Goal: Information Seeking & Learning: Learn about a topic

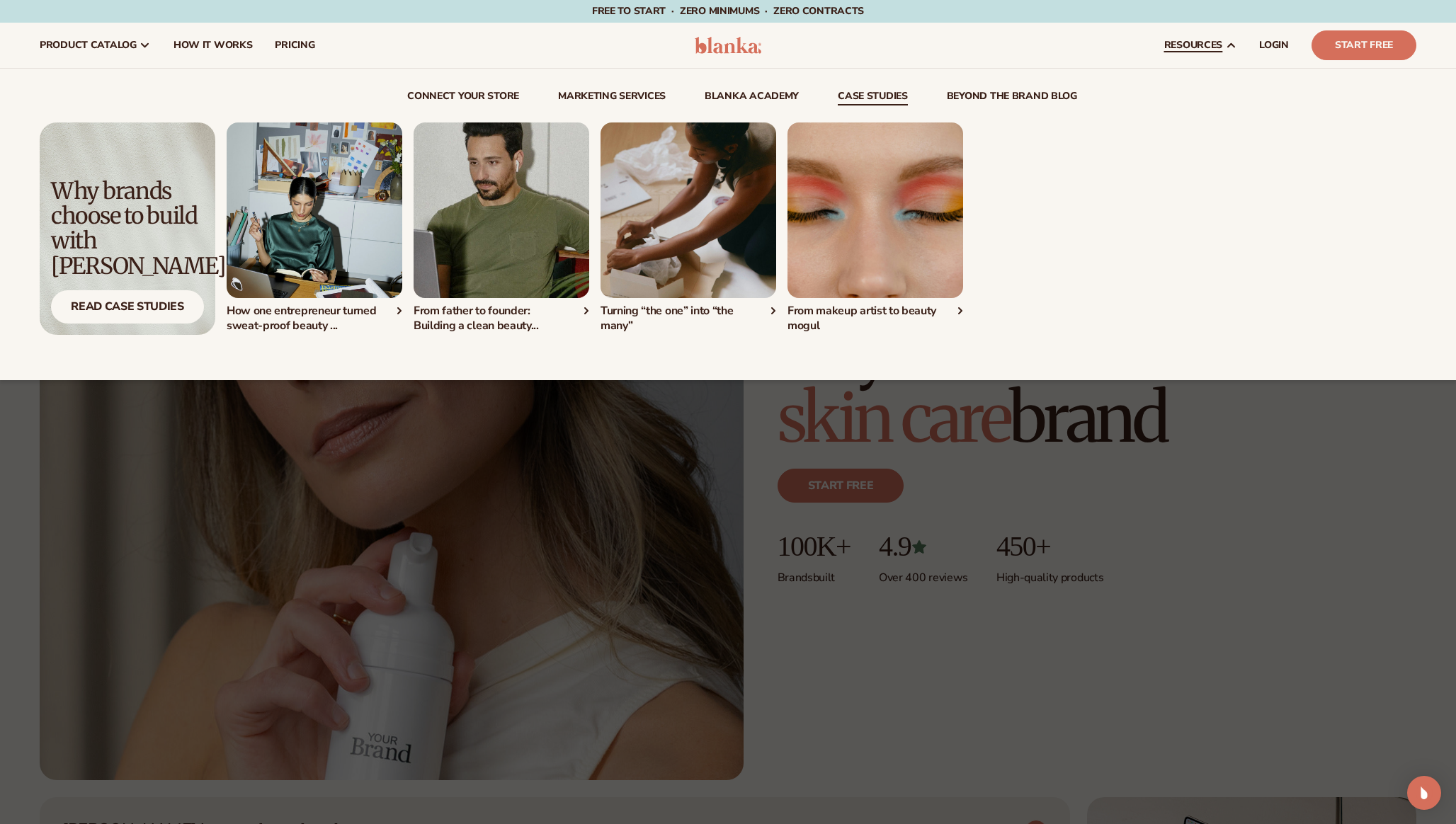
click at [892, 97] on link "case studies" at bounding box center [873, 98] width 70 height 15
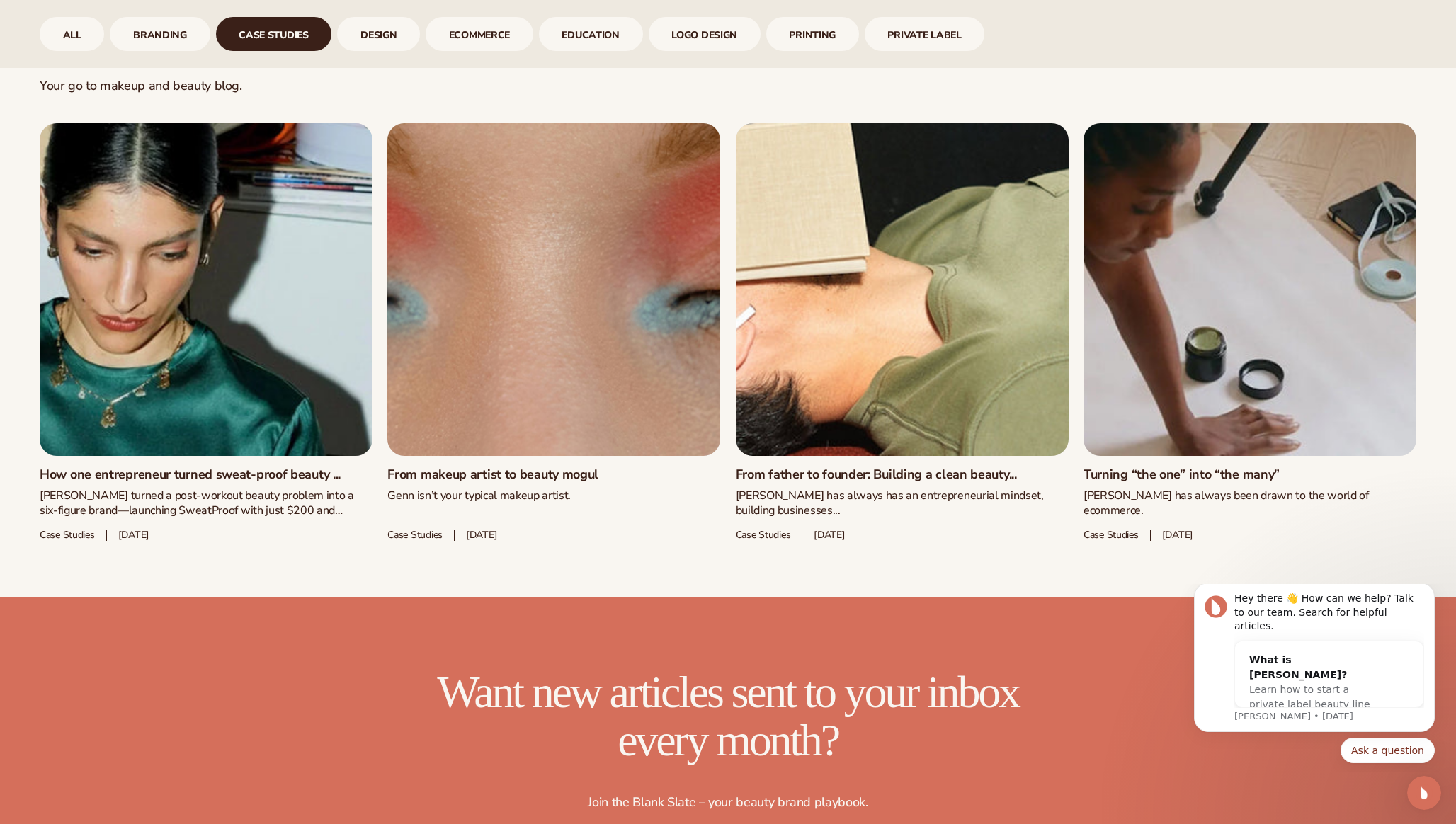
scroll to position [826, 0]
click at [187, 467] on link "How one entrepreneur turned sweat-proof beauty ..." at bounding box center [207, 474] width 333 height 15
click at [207, 467] on link "How one entrepreneur turned sweat-proof beauty ..." at bounding box center [207, 474] width 333 height 15
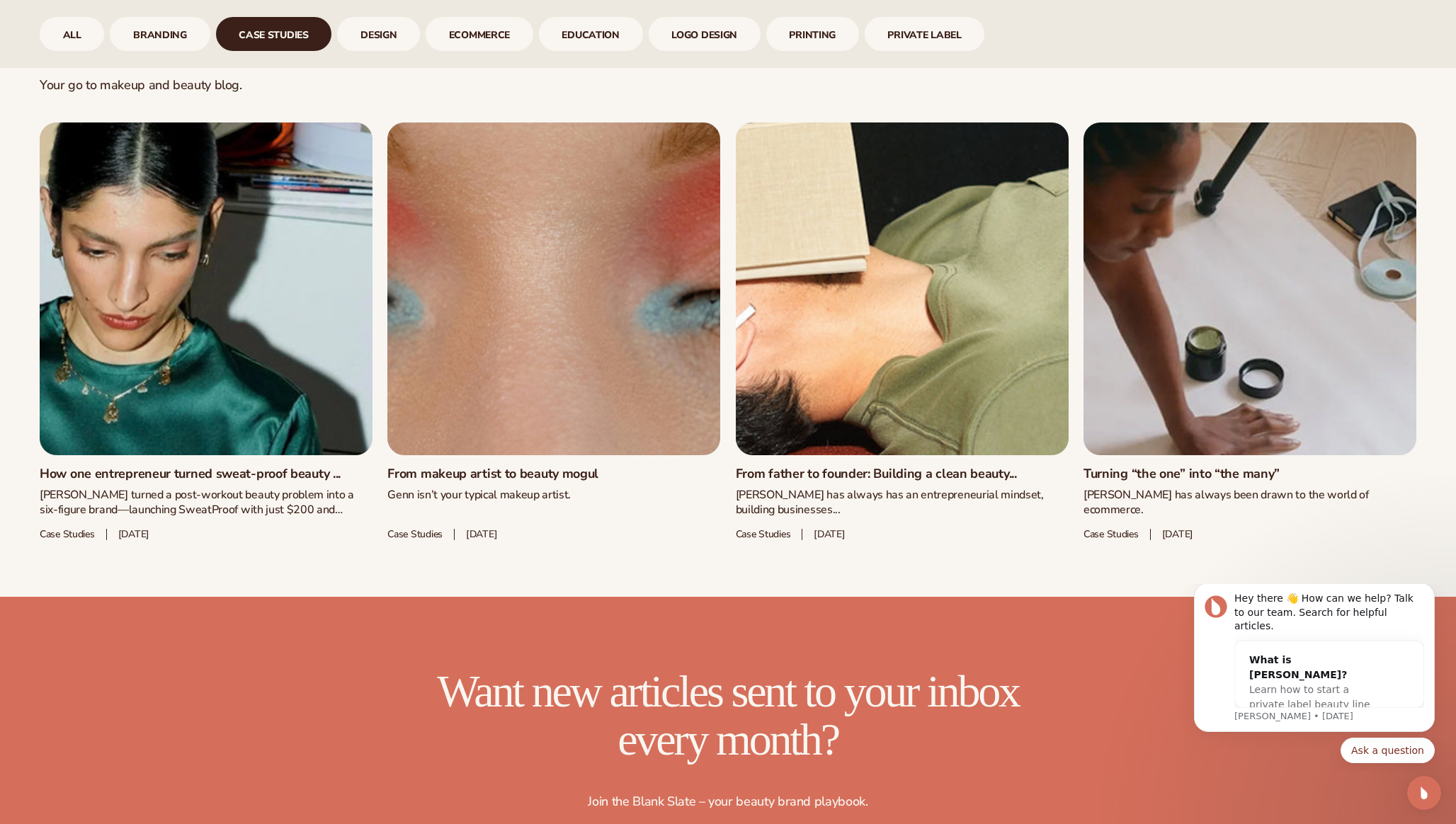
click at [551, 467] on link "From makeup artist to beauty mogul" at bounding box center [554, 474] width 333 height 15
click at [998, 104] on div "Your go to makeup and beauty blog." at bounding box center [728, 99] width 1377 height 45
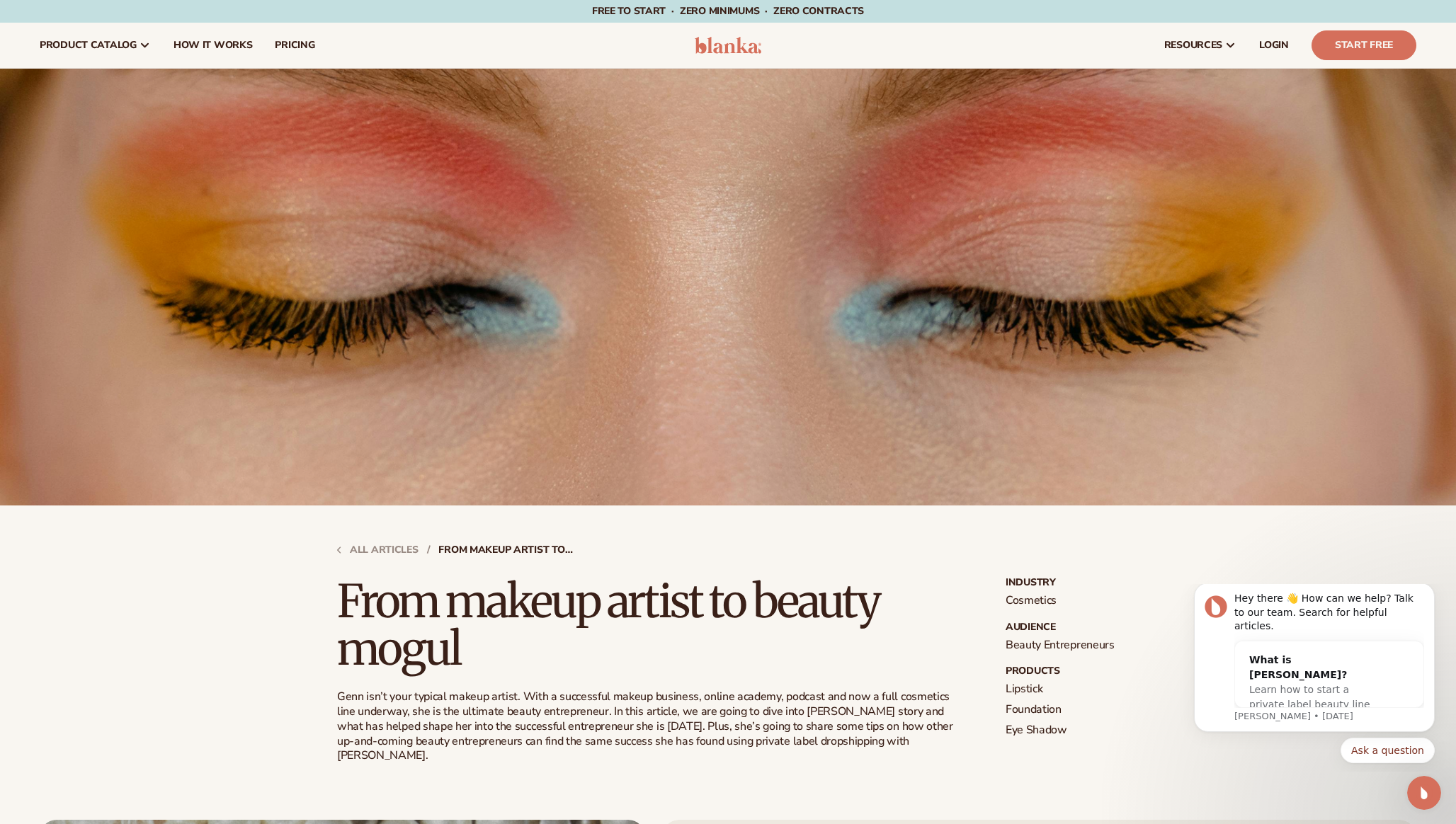
drag, startPoint x: 671, startPoint y: 585, endPoint x: 680, endPoint y: 578, distance: 11.4
click at [672, 585] on h1 "From makeup artist to beauty mogul" at bounding box center [649, 625] width 623 height 95
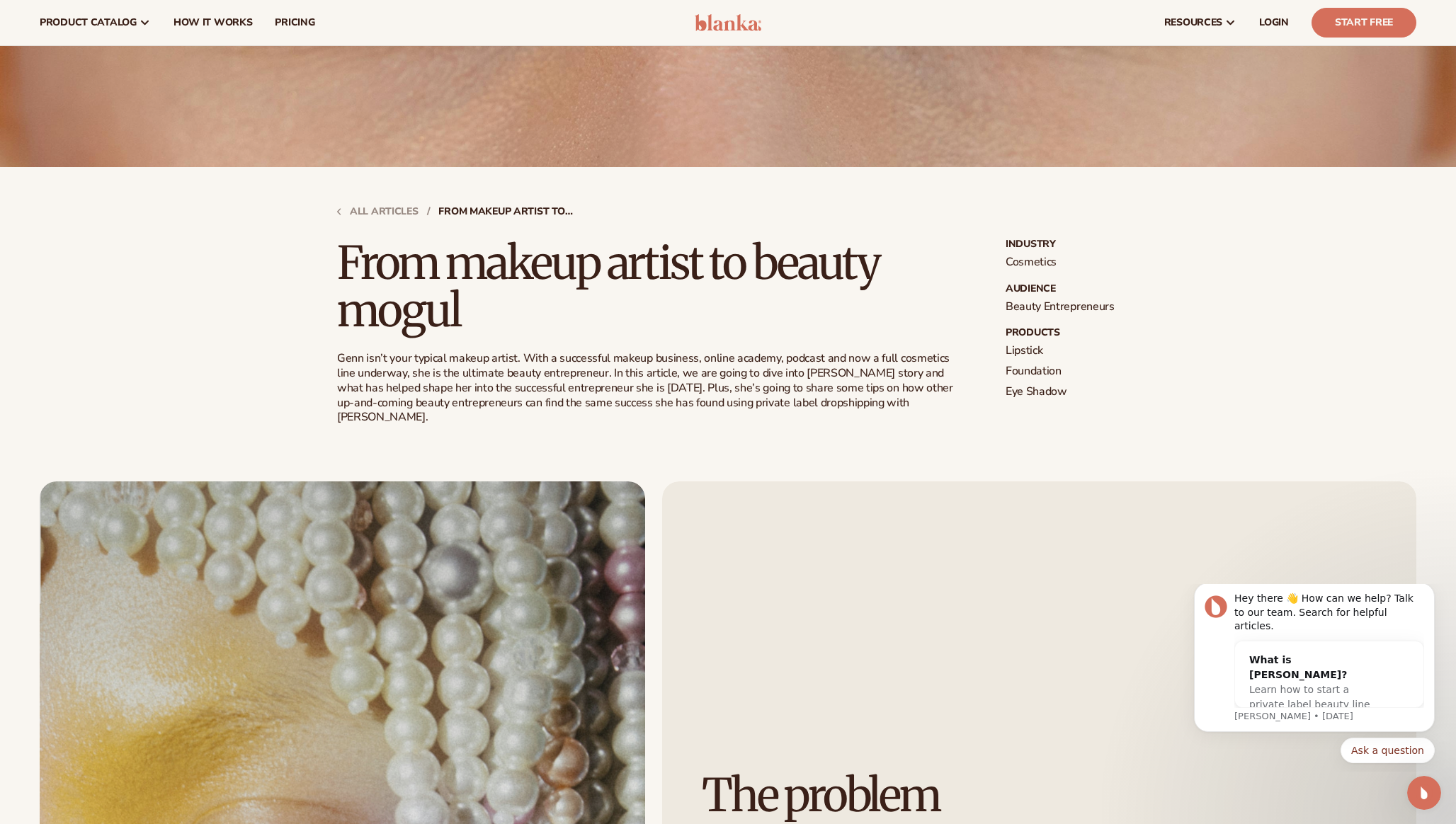
scroll to position [312, 0]
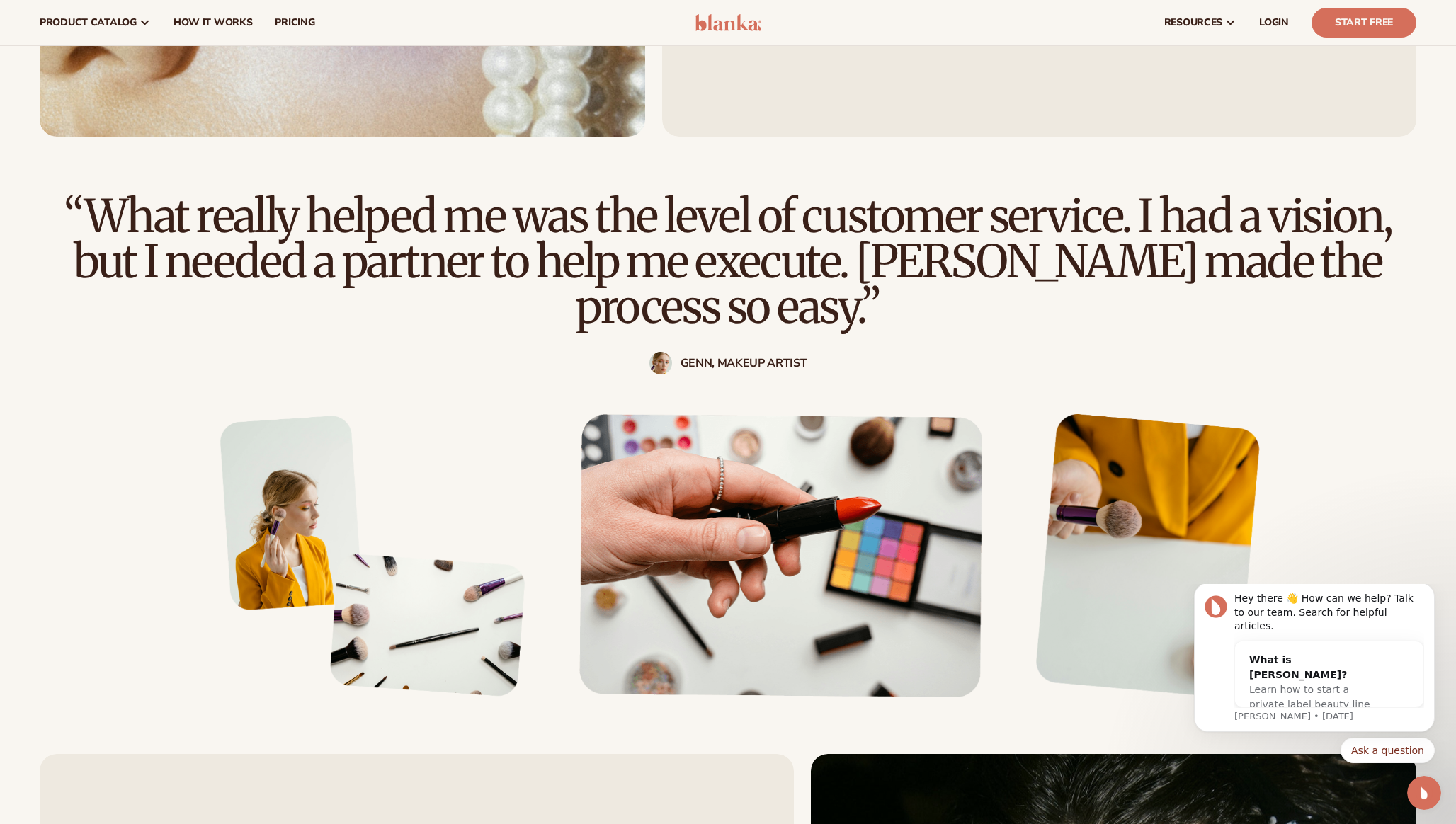
click at [775, 230] on h2 "“What really helped me was the level of customer service. I had a vision, but I…" at bounding box center [728, 260] width 1343 height 136
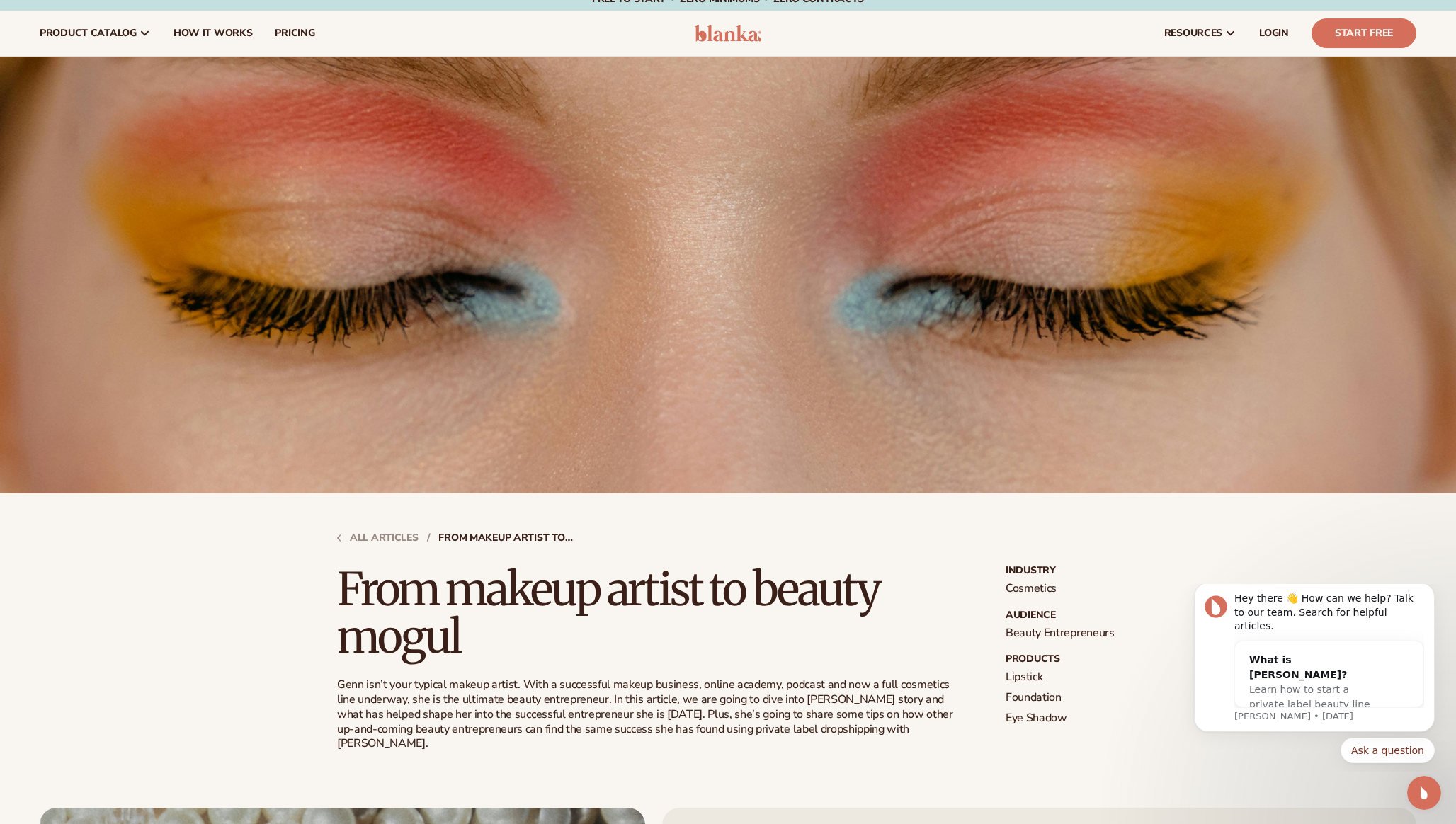
scroll to position [0, 0]
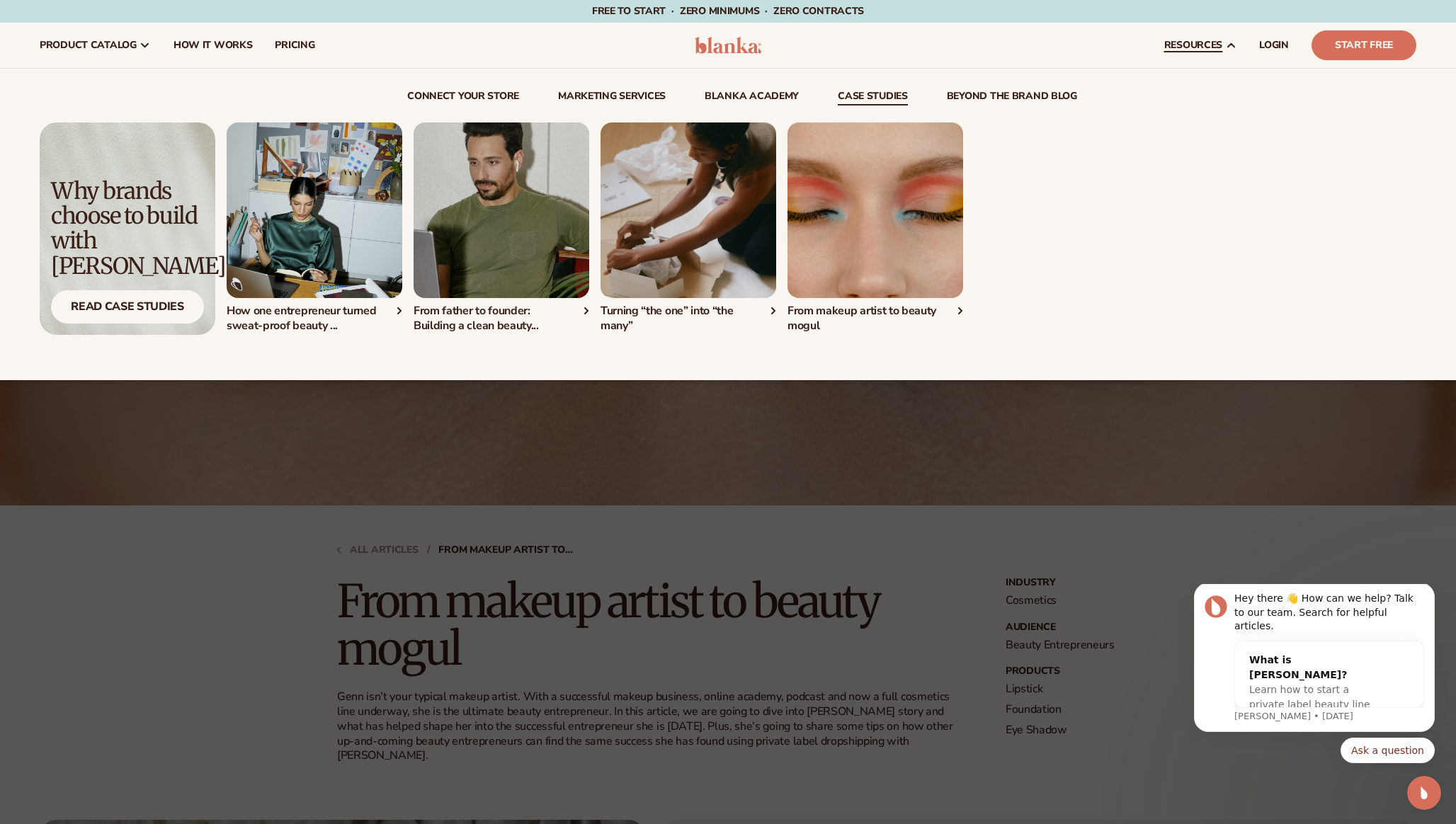
click at [894, 99] on link "case studies" at bounding box center [873, 98] width 70 height 15
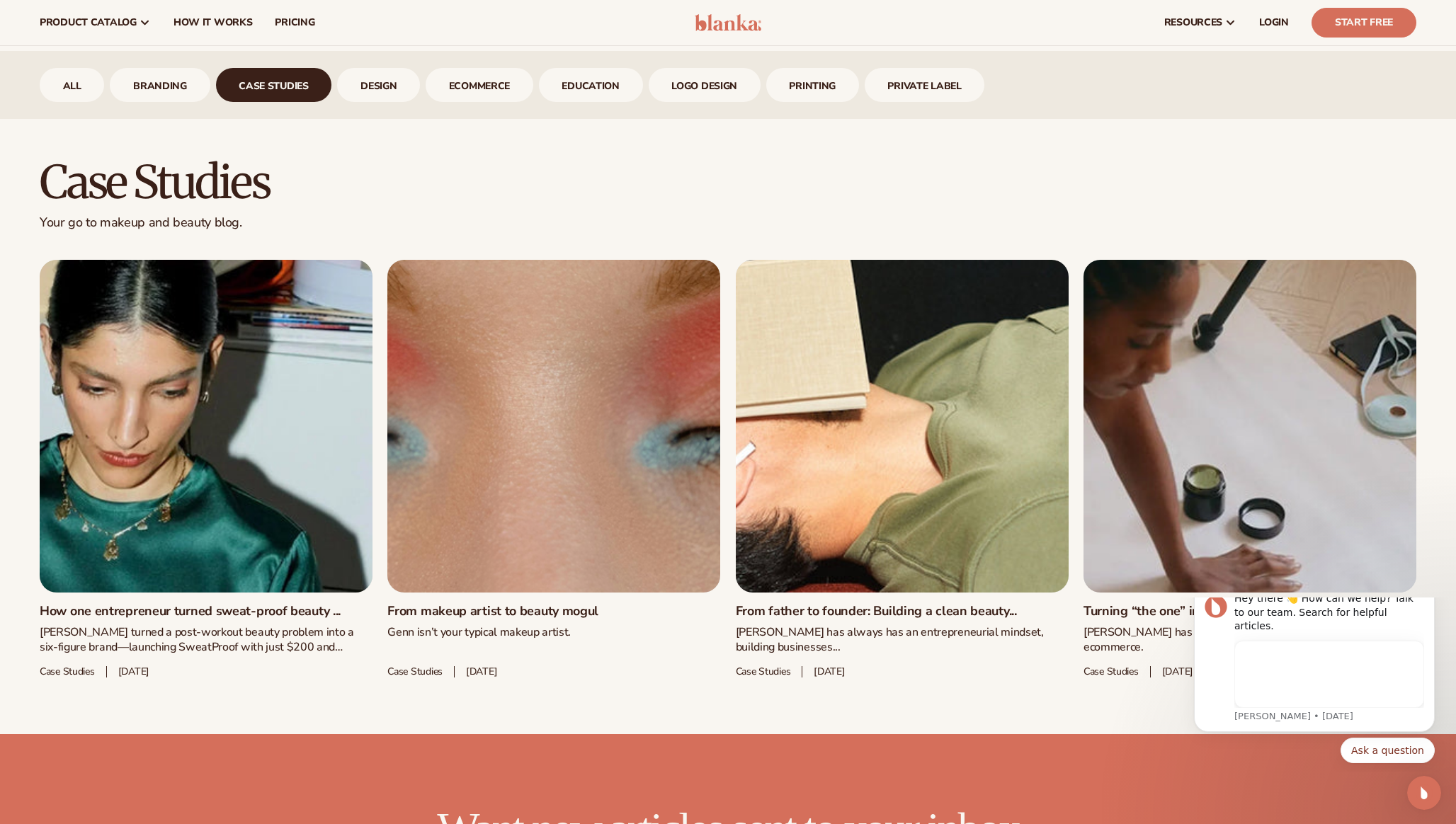
click at [1208, 604] on link "Turning “the one” into “the many”" at bounding box center [1250, 611] width 333 height 15
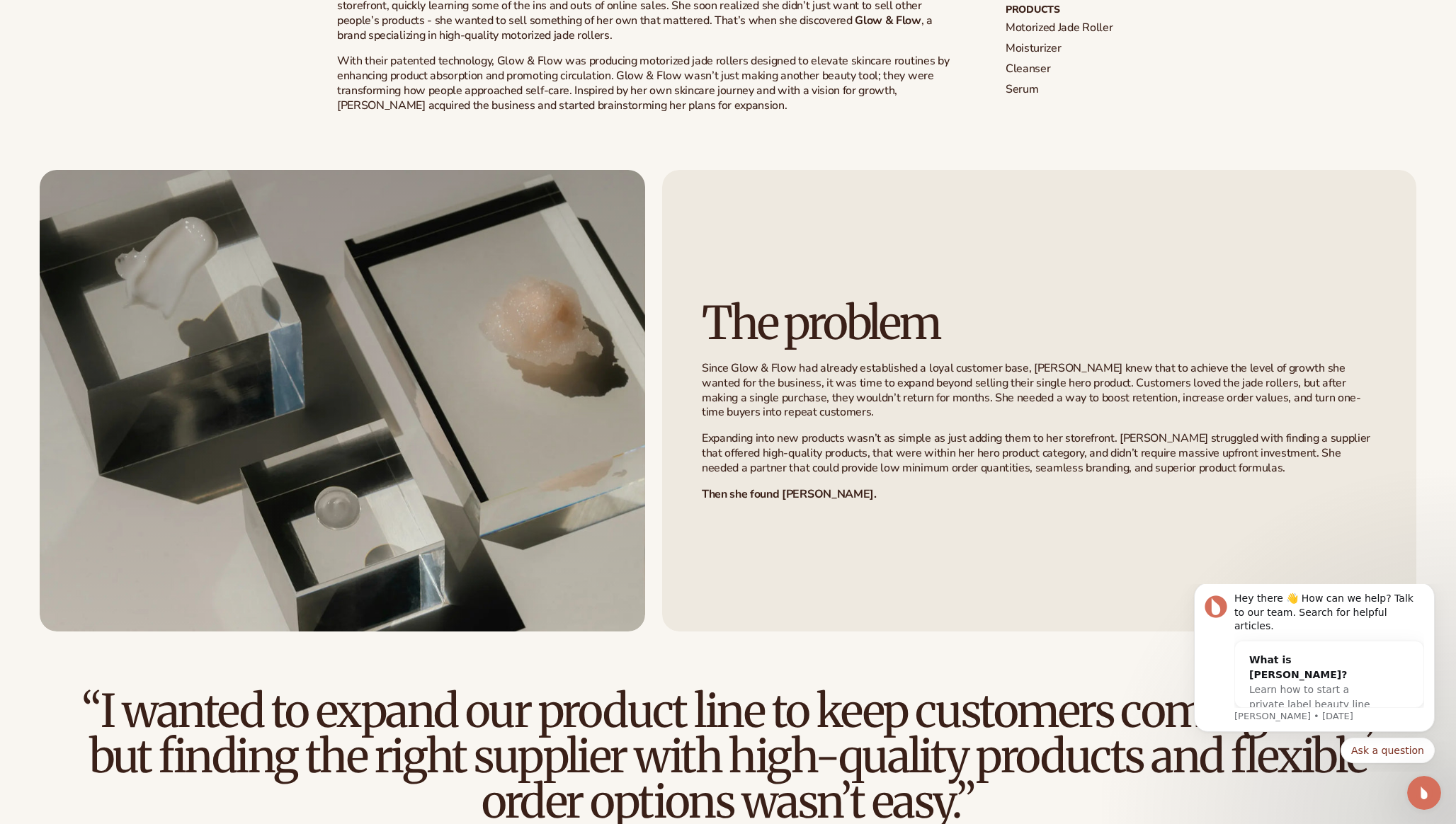
scroll to position [805, 0]
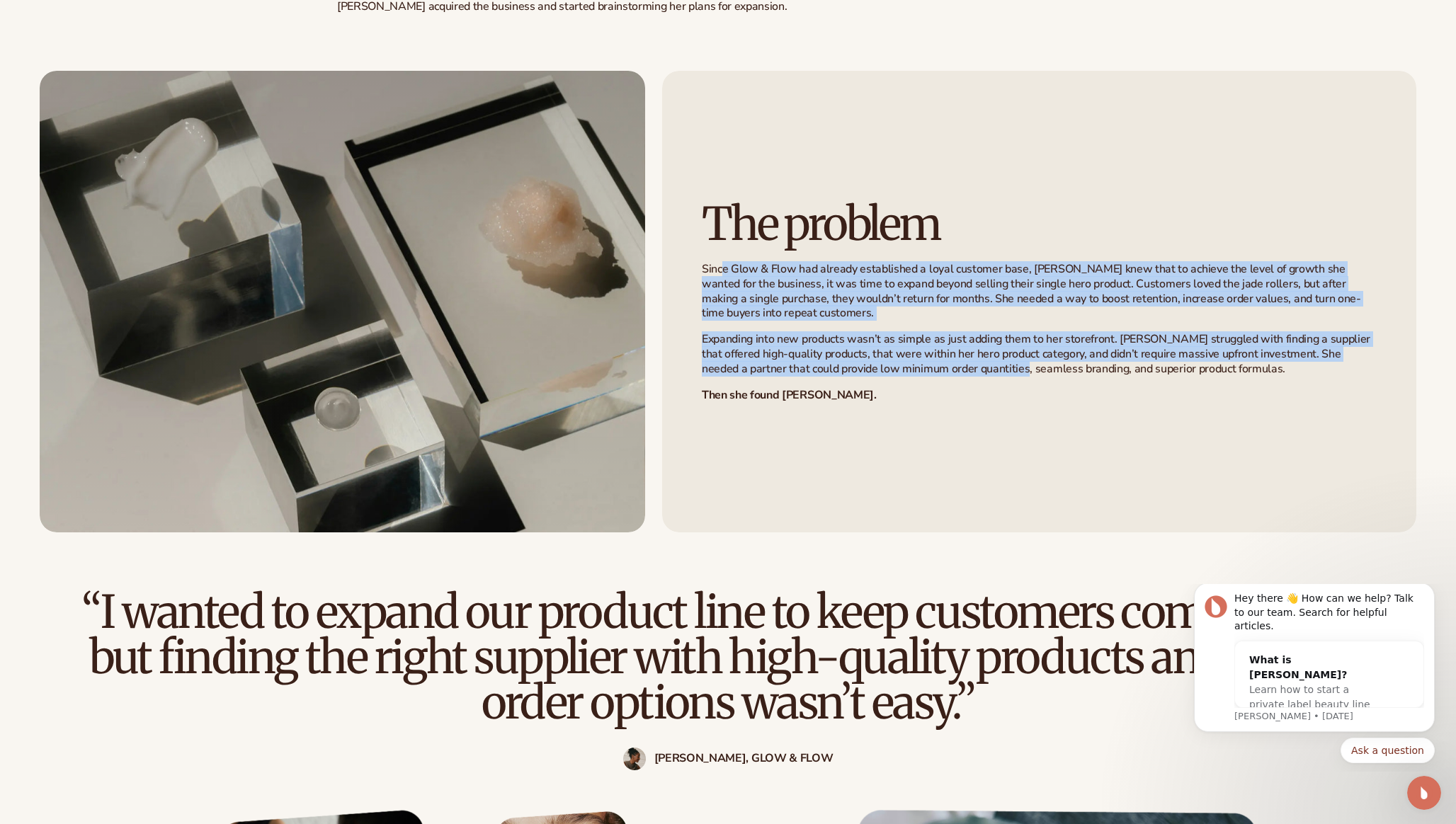
drag, startPoint x: 724, startPoint y: 268, endPoint x: 981, endPoint y: 364, distance: 274.3
click at [981, 364] on div "Since Glow & Flow had already established a loyal customer base, Arden knew tha…" at bounding box center [1039, 332] width 675 height 140
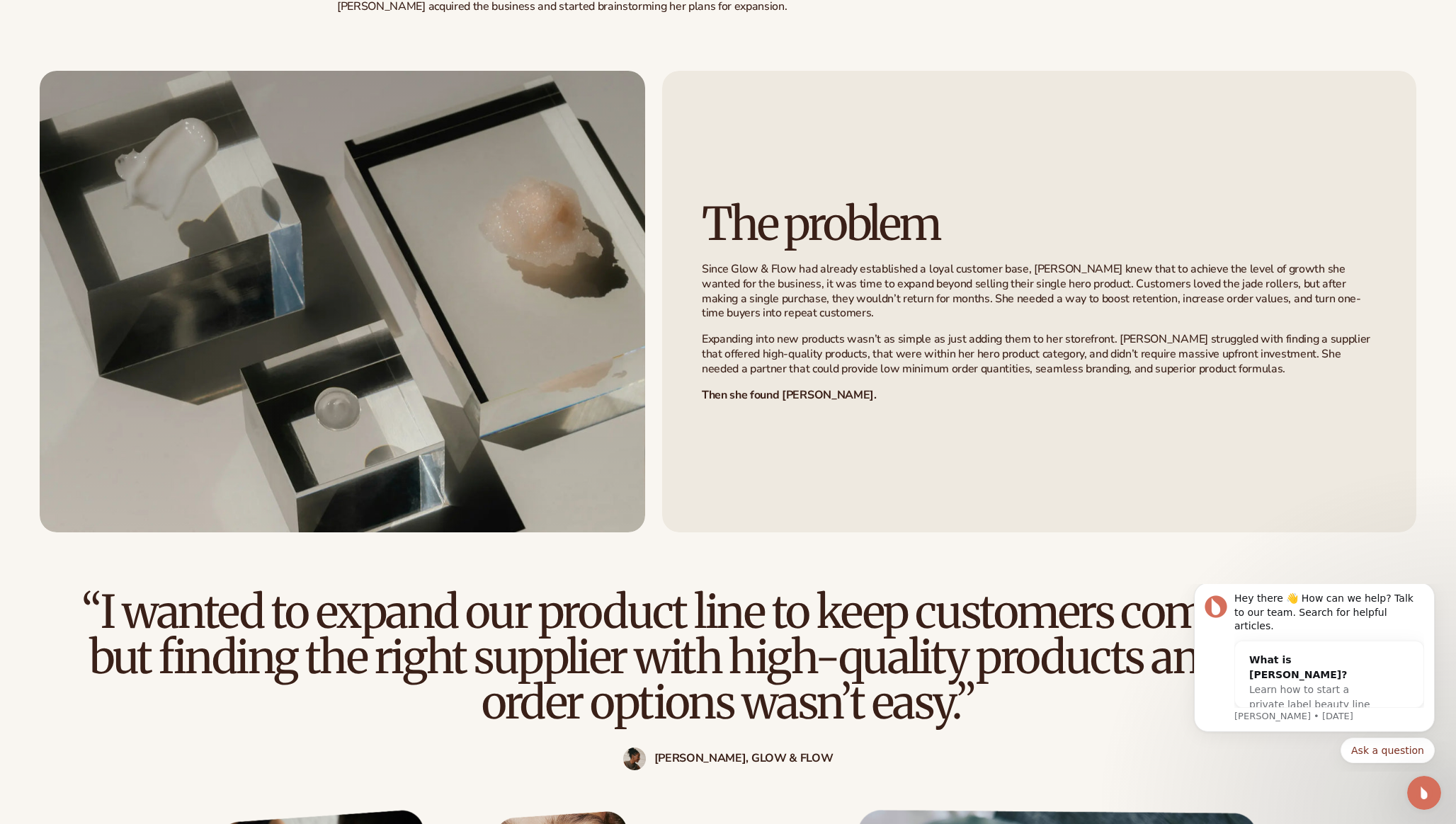
click at [1241, 367] on p "Expanding into new products wasn’t as simple as just adding them to her storefr…" at bounding box center [1039, 354] width 675 height 44
drag, startPoint x: 1158, startPoint y: 346, endPoint x: 1211, endPoint y: 344, distance: 53.0
click at [1211, 344] on p "Expanding into new products wasn’t as simple as just adding them to her storefr…" at bounding box center [1039, 354] width 675 height 44
drag, startPoint x: 1035, startPoint y: 347, endPoint x: 986, endPoint y: 350, distance: 49.1
click at [1035, 347] on p "Expanding into new products wasn’t as simple as just adding them to her storefr…" at bounding box center [1039, 354] width 675 height 44
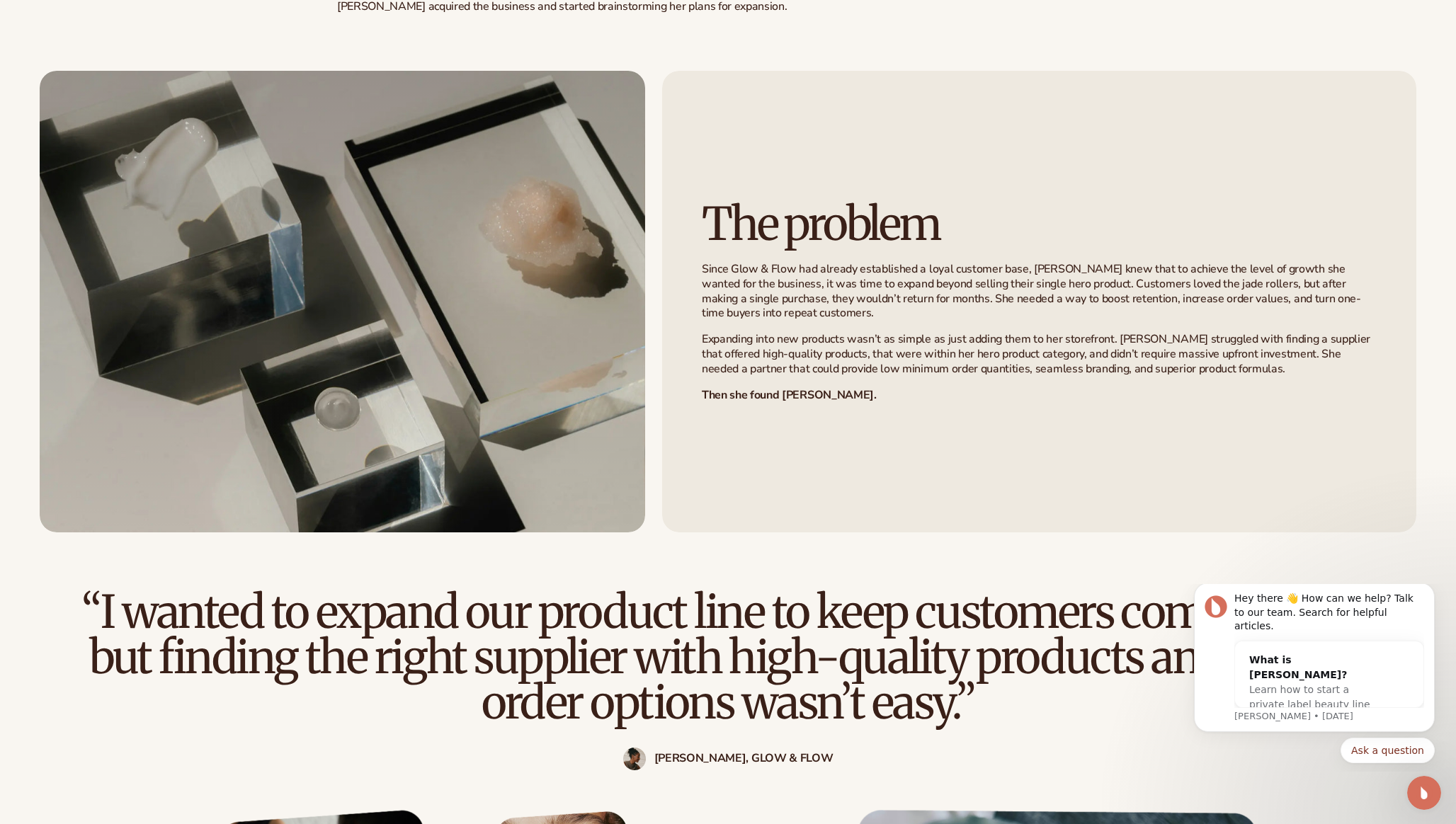
drag, startPoint x: 804, startPoint y: 365, endPoint x: 818, endPoint y: 366, distance: 14.0
click at [804, 365] on p "Expanding into new products wasn’t as simple as just adding them to her storefr…" at bounding box center [1039, 354] width 675 height 44
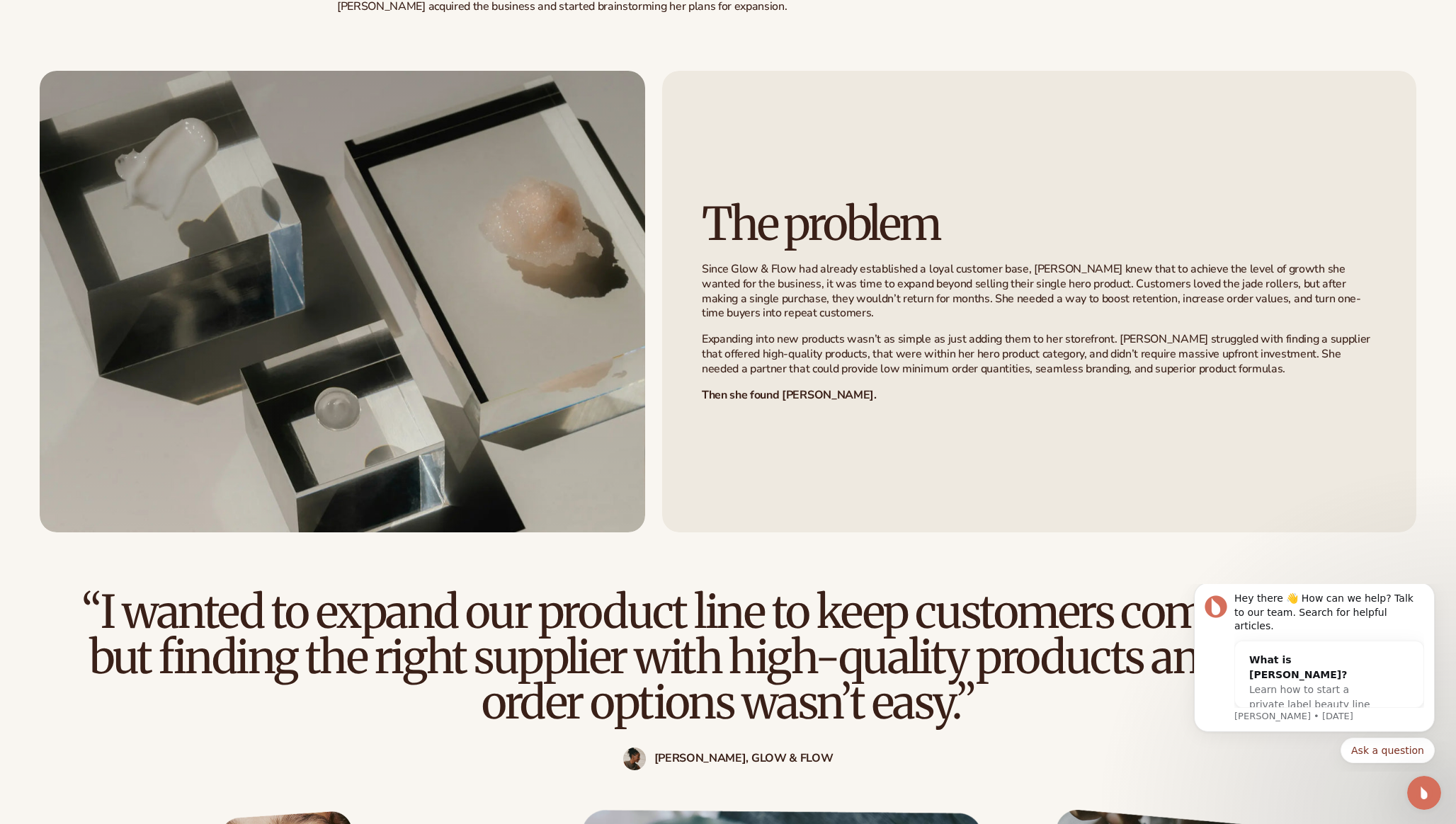
click at [868, 336] on p "Expanding into new products wasn’t as simple as just adding them to her storefr…" at bounding box center [1039, 354] width 675 height 44
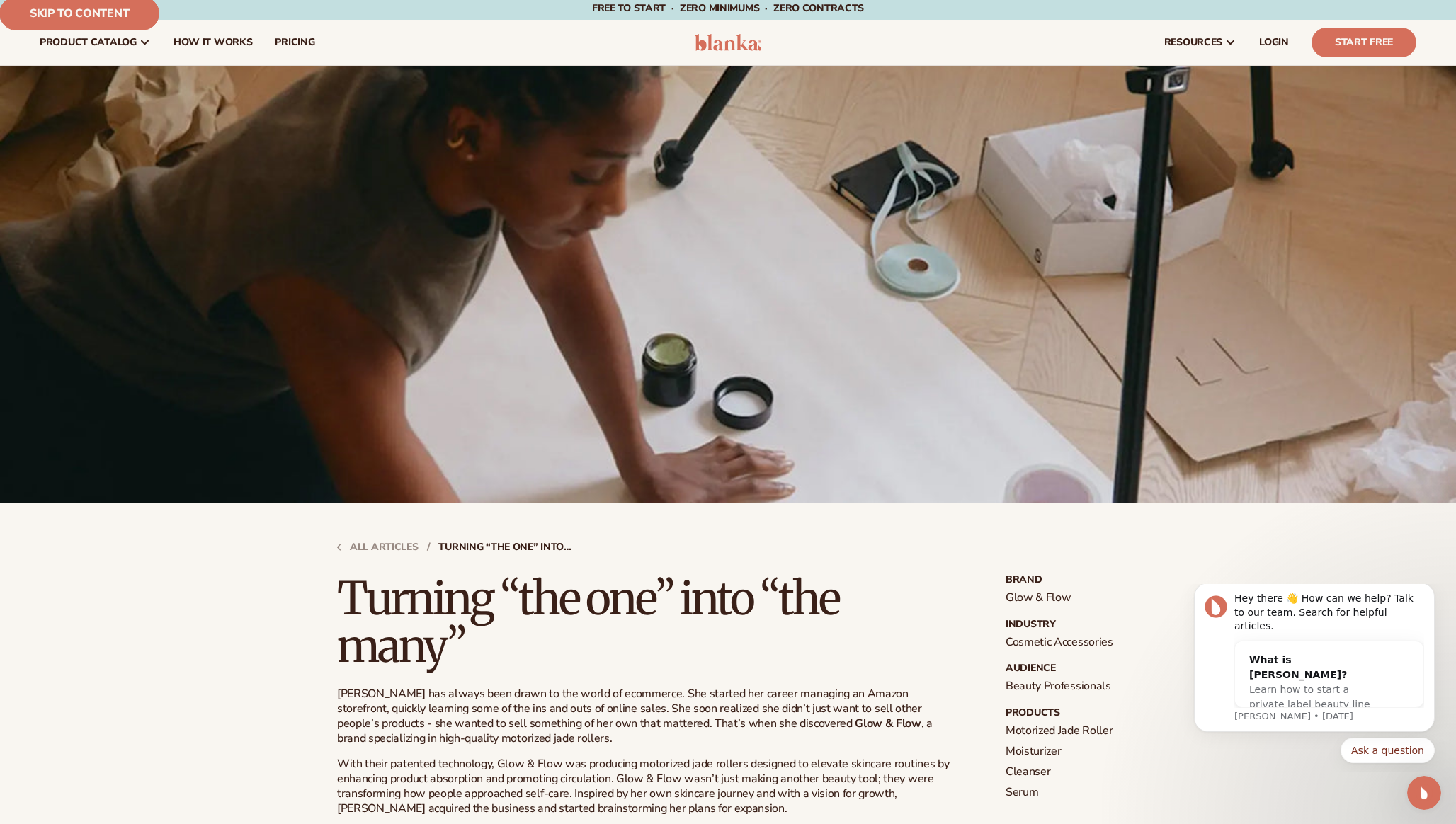
scroll to position [0, 0]
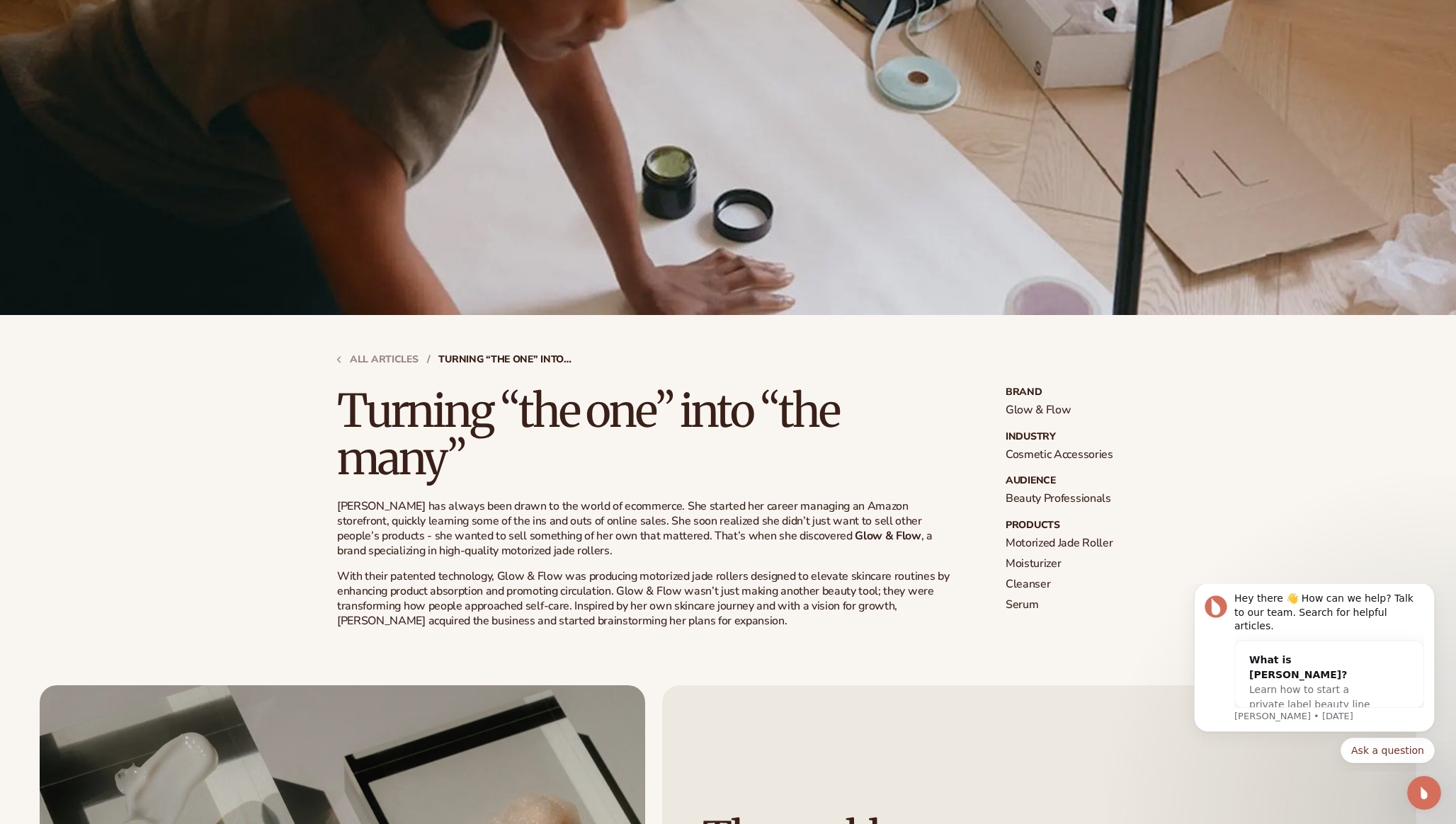
click at [639, 522] on p "Arden has always been drawn to the world of ecommerce. She started her career m…" at bounding box center [649, 528] width 623 height 59
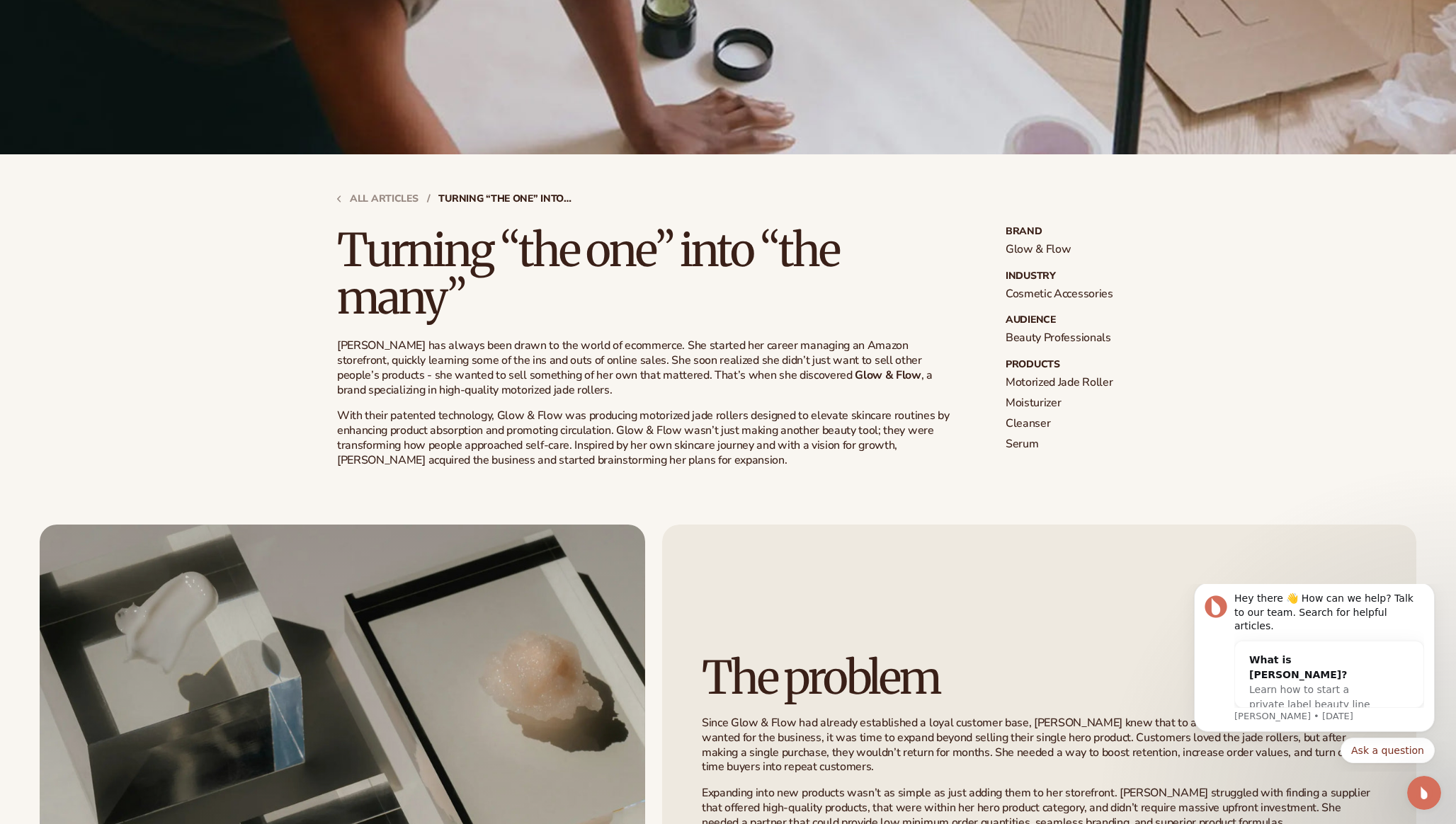
scroll to position [366, 0]
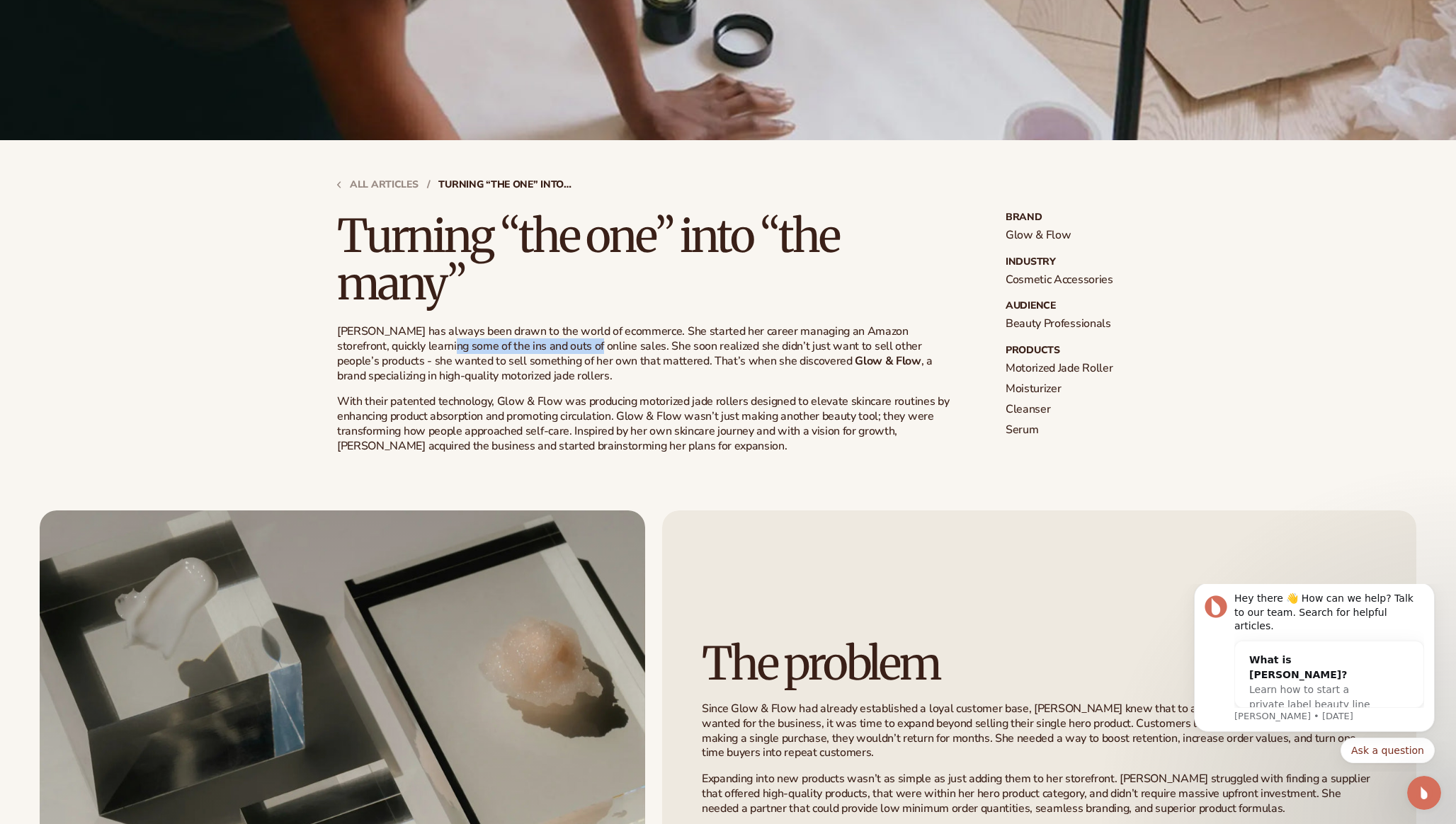
drag, startPoint x: 410, startPoint y: 347, endPoint x: 553, endPoint y: 346, distance: 143.0
click at [548, 345] on p "Arden has always been drawn to the world of ecommerce. She started her career m…" at bounding box center [649, 353] width 623 height 59
click at [592, 346] on p "Arden has always been drawn to the world of ecommerce. She started her career m…" at bounding box center [649, 353] width 623 height 59
drag, startPoint x: 609, startPoint y: 347, endPoint x: 906, endPoint y: 351, distance: 297.0
click at [906, 351] on p "Arden has always been drawn to the world of ecommerce. She started her career m…" at bounding box center [649, 353] width 623 height 59
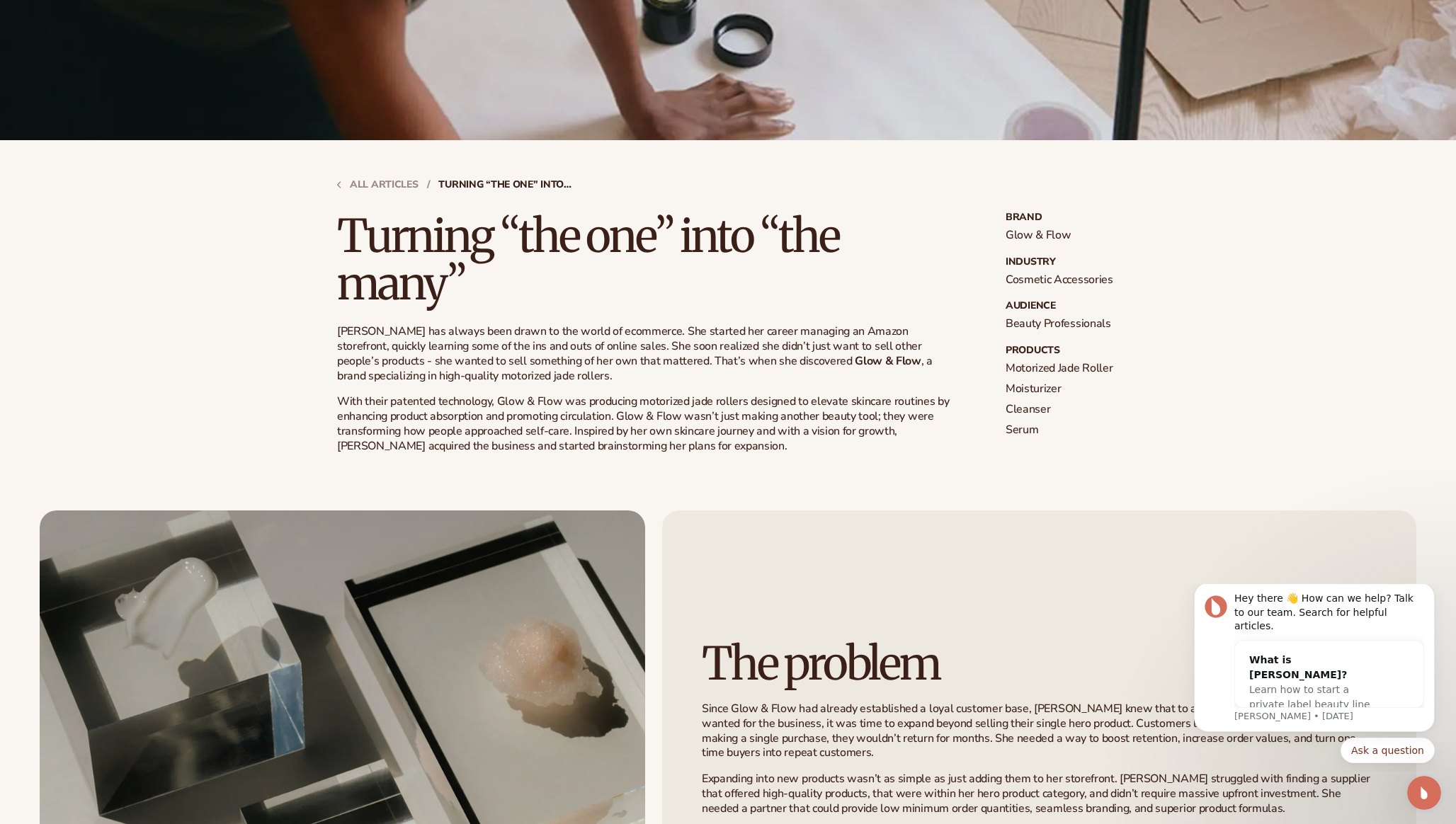
drag, startPoint x: 938, startPoint y: 350, endPoint x: 775, endPoint y: 350, distance: 163.0
click at [938, 350] on p "Arden has always been drawn to the world of ecommerce. She started her career m…" at bounding box center [649, 353] width 623 height 59
drag, startPoint x: 558, startPoint y: 353, endPoint x: 637, endPoint y: 354, distance: 79.0
click at [637, 354] on p "Arden has always been drawn to the world of ecommerce. She started her career m…" at bounding box center [649, 353] width 623 height 59
click at [673, 360] on p "Arden has always been drawn to the world of ecommerce. She started her career m…" at bounding box center [649, 353] width 623 height 59
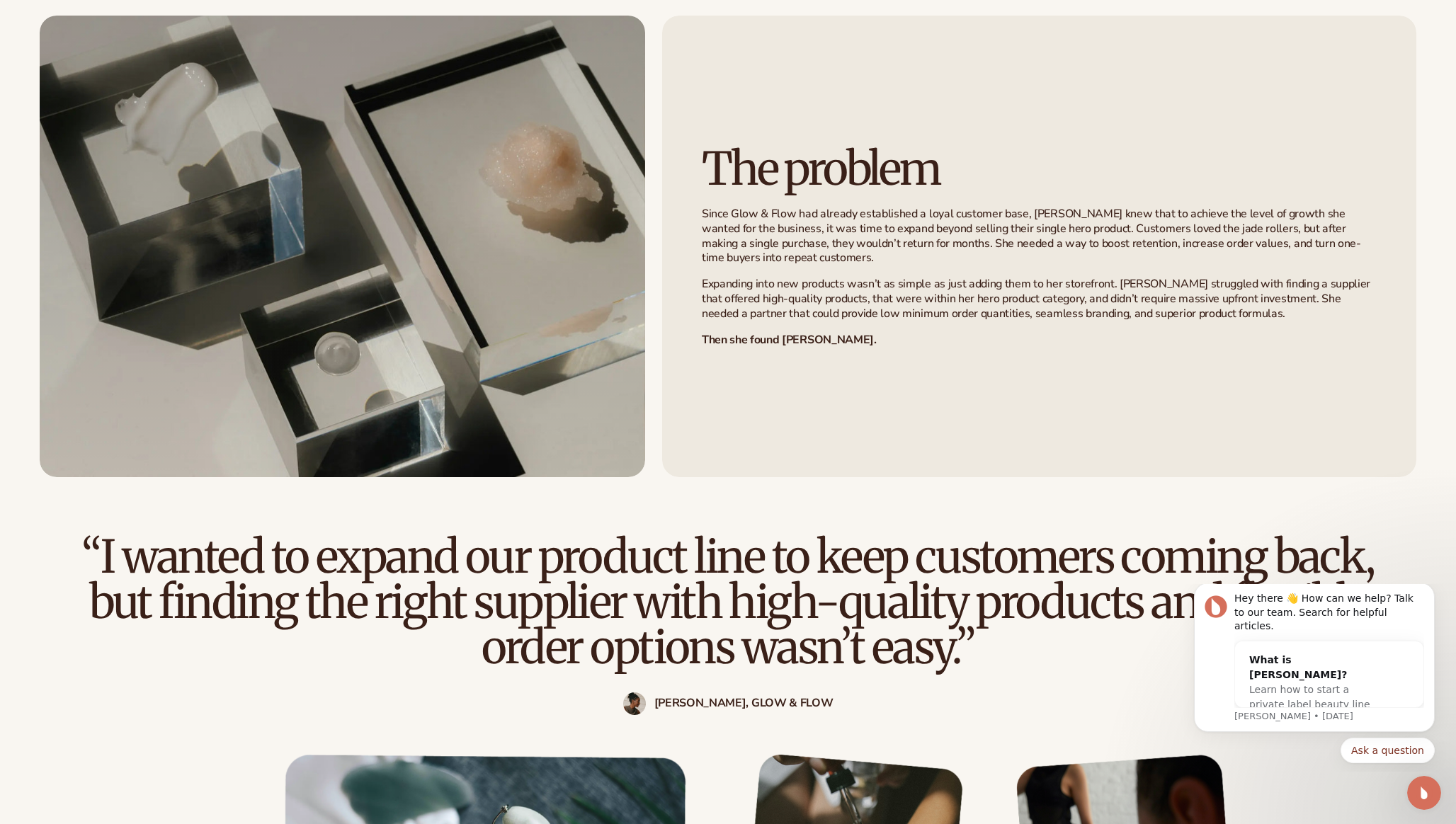
scroll to position [861, 0]
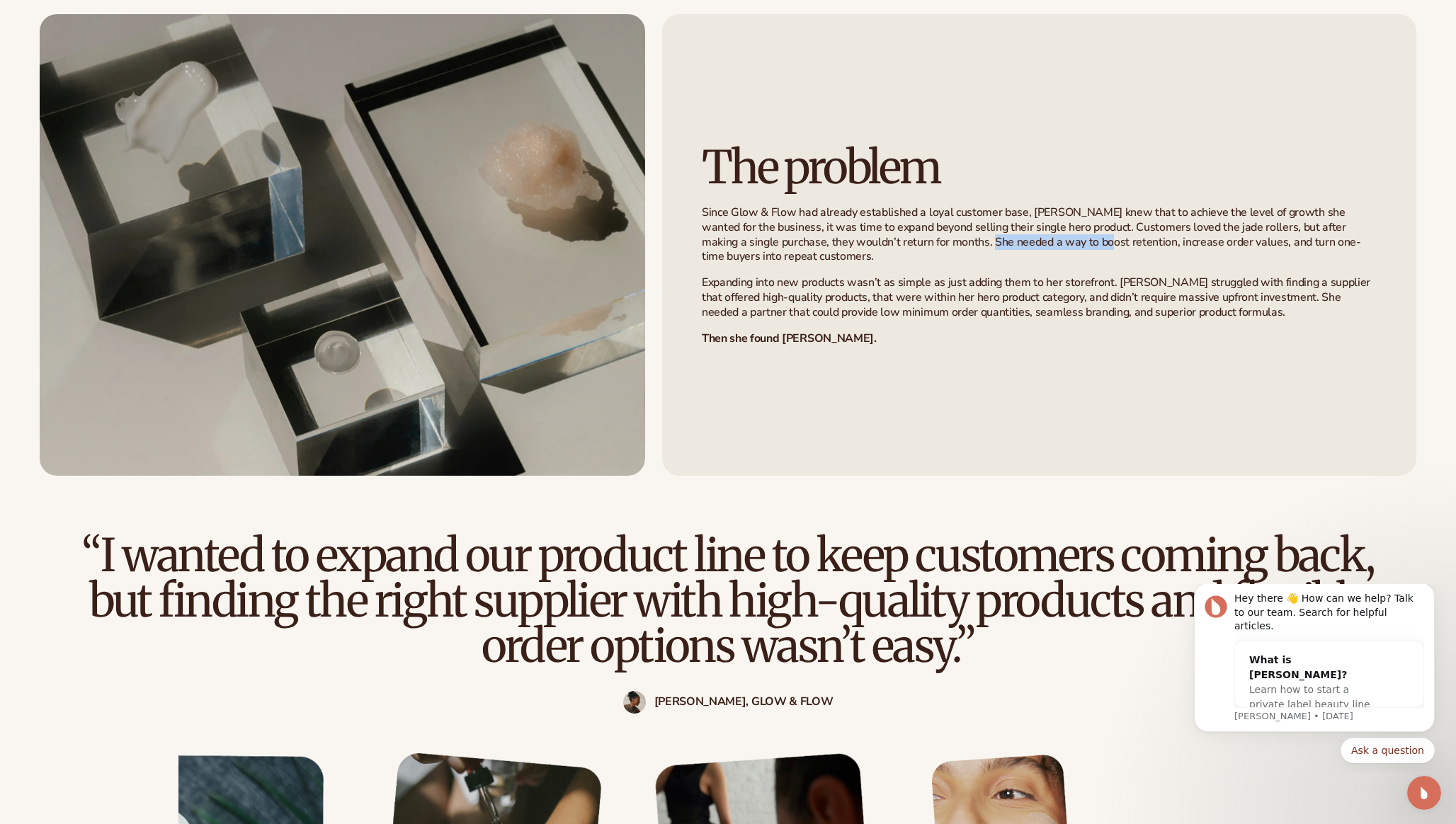
drag, startPoint x: 961, startPoint y: 246, endPoint x: 1074, endPoint y: 236, distance: 113.4
click at [1071, 236] on p "Since Glow & Flow had already established a loyal customer base, Arden knew tha…" at bounding box center [1039, 235] width 675 height 59
click at [1168, 238] on p "Since Glow & Flow had already established a loyal customer base, Arden knew tha…" at bounding box center [1039, 235] width 675 height 59
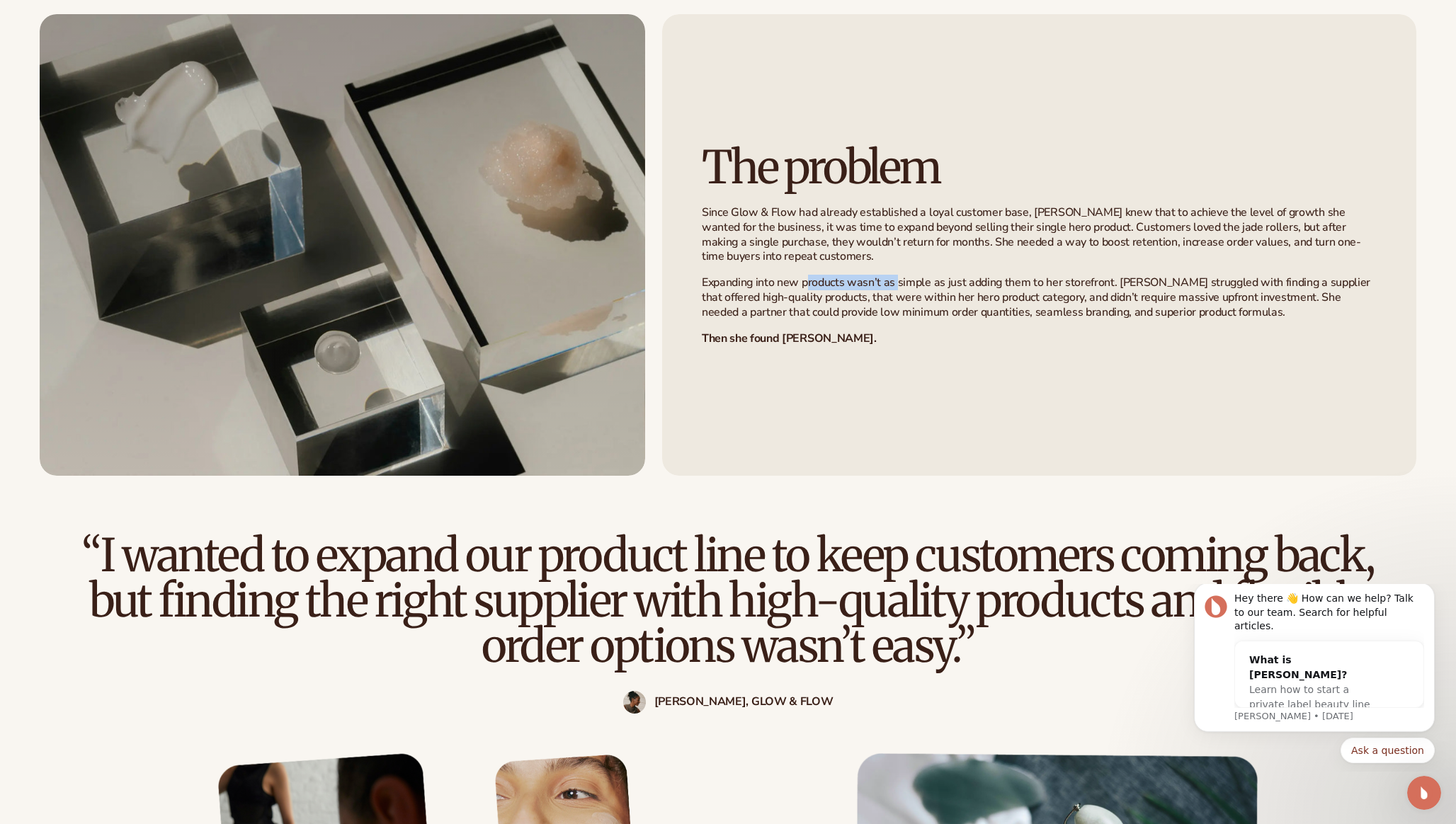
drag, startPoint x: 808, startPoint y: 276, endPoint x: 904, endPoint y: 278, distance: 96.0
click at [900, 277] on p "Expanding into new products wasn’t as simple as just adding them to her storefr…" at bounding box center [1039, 297] width 675 height 44
drag, startPoint x: 954, startPoint y: 281, endPoint x: 871, endPoint y: 279, distance: 83.0
click at [953, 281] on p "Expanding into new products wasn’t as simple as just adding them to her storefr…" at bounding box center [1039, 297] width 675 height 44
drag, startPoint x: 715, startPoint y: 282, endPoint x: 1104, endPoint y: 296, distance: 389.3
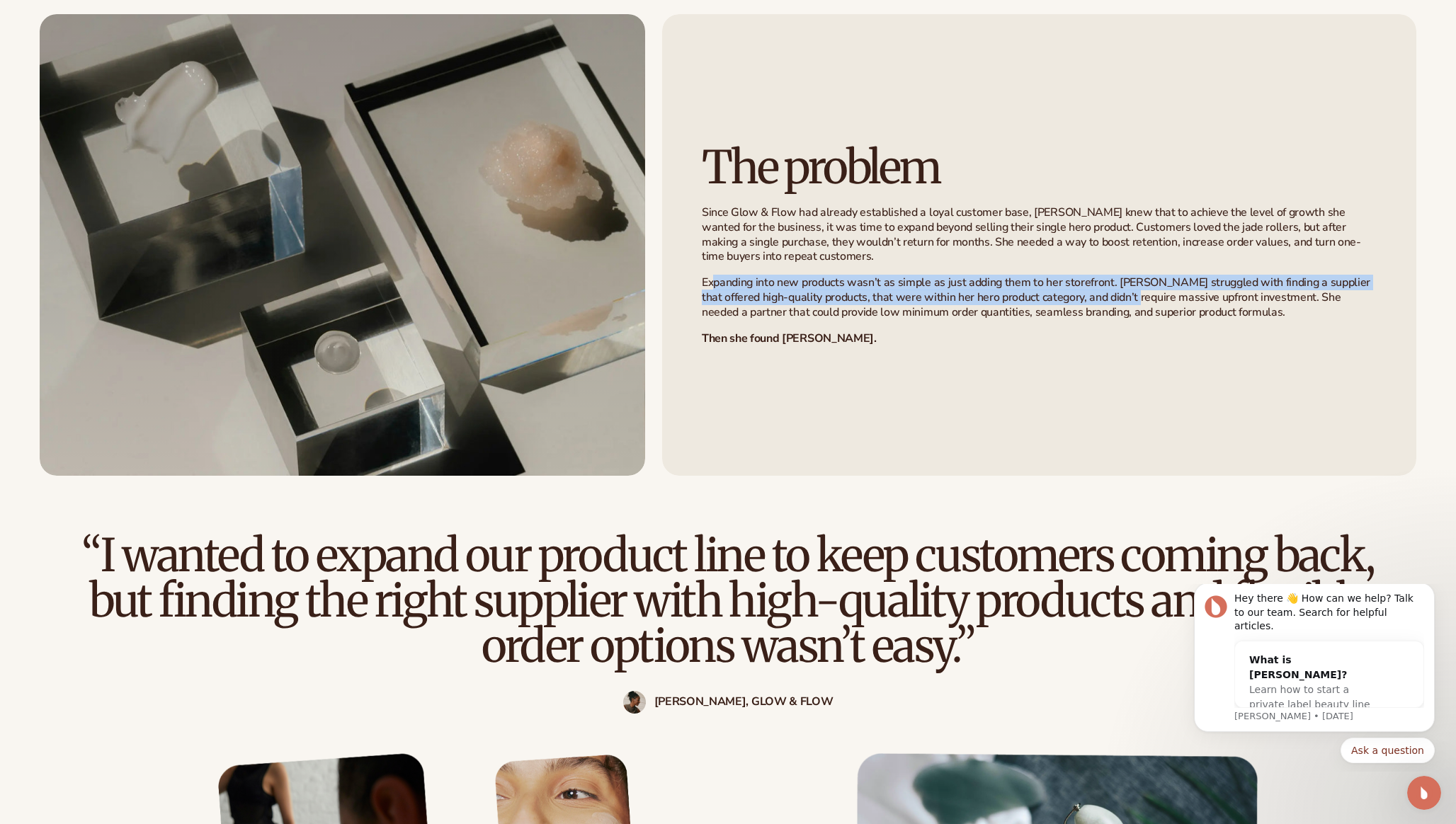
click at [1120, 295] on p "Expanding into new products wasn’t as simple as just adding them to her storefr…" at bounding box center [1039, 297] width 675 height 44
drag, startPoint x: 1087, startPoint y: 298, endPoint x: 1095, endPoint y: 296, distance: 8.2
click at [1087, 298] on p "Expanding into new products wasn’t as simple as just adding them to her storefr…" at bounding box center [1039, 297] width 675 height 44
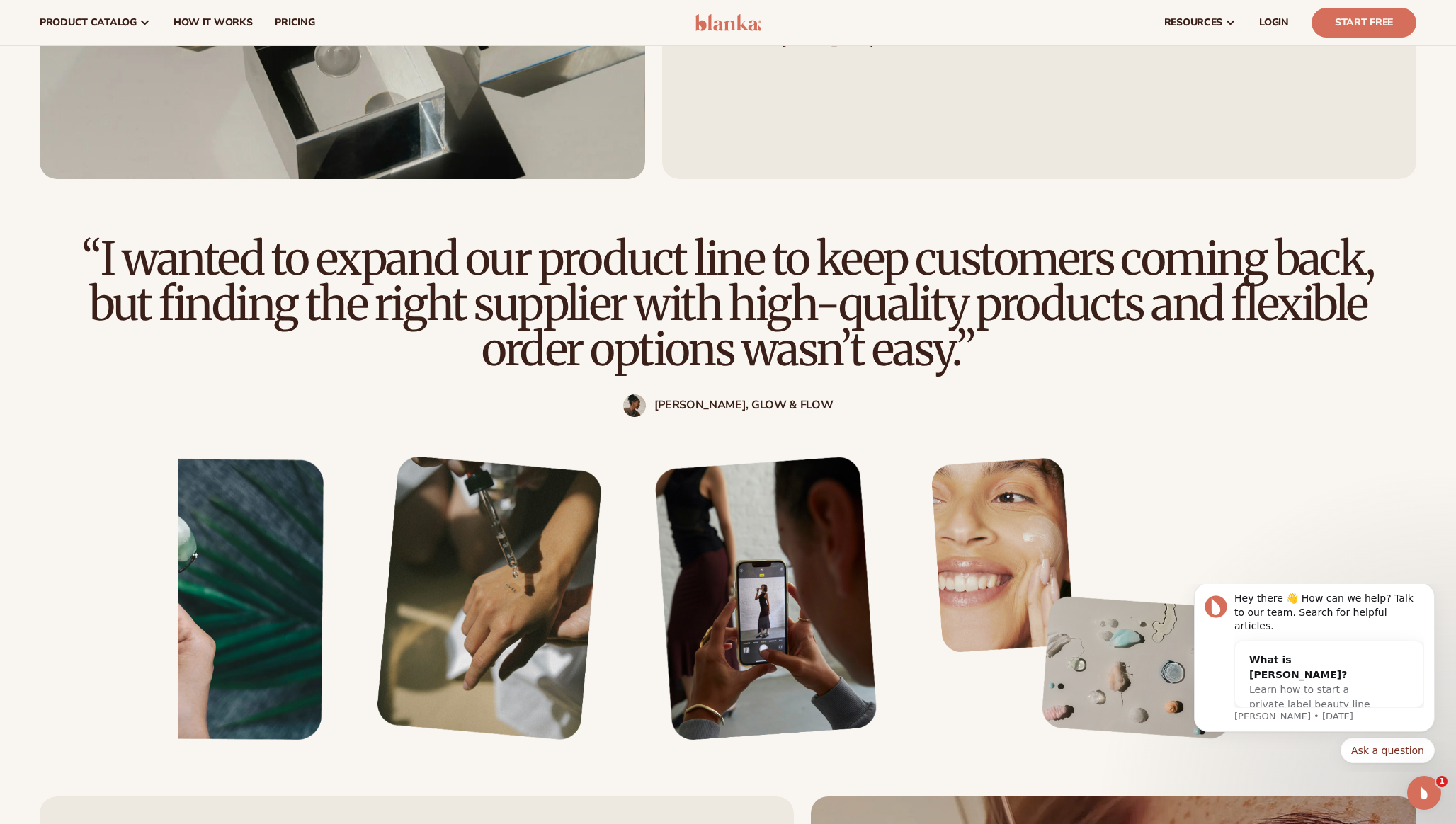
scroll to position [1155, 0]
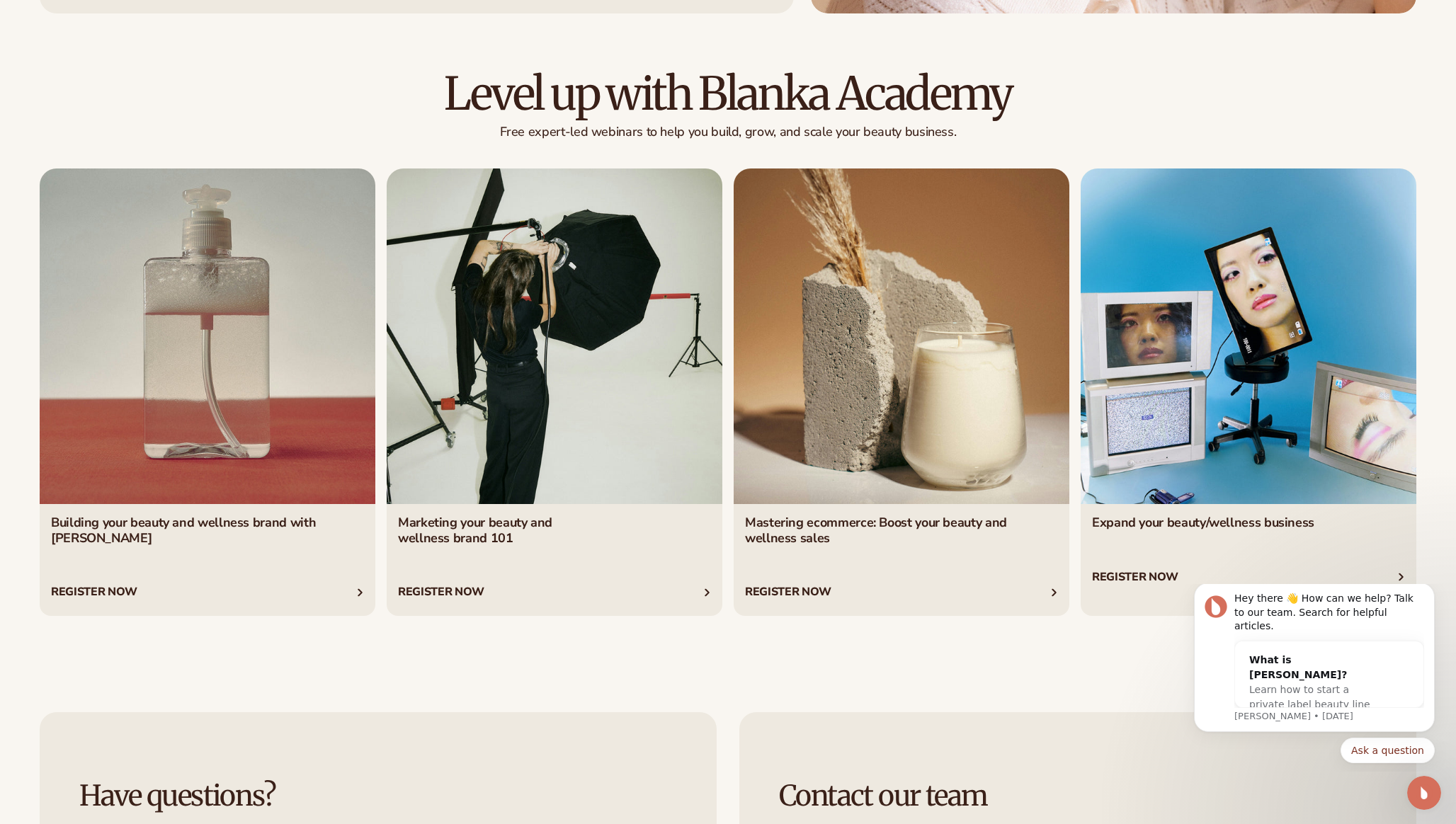
scroll to position [6796, 0]
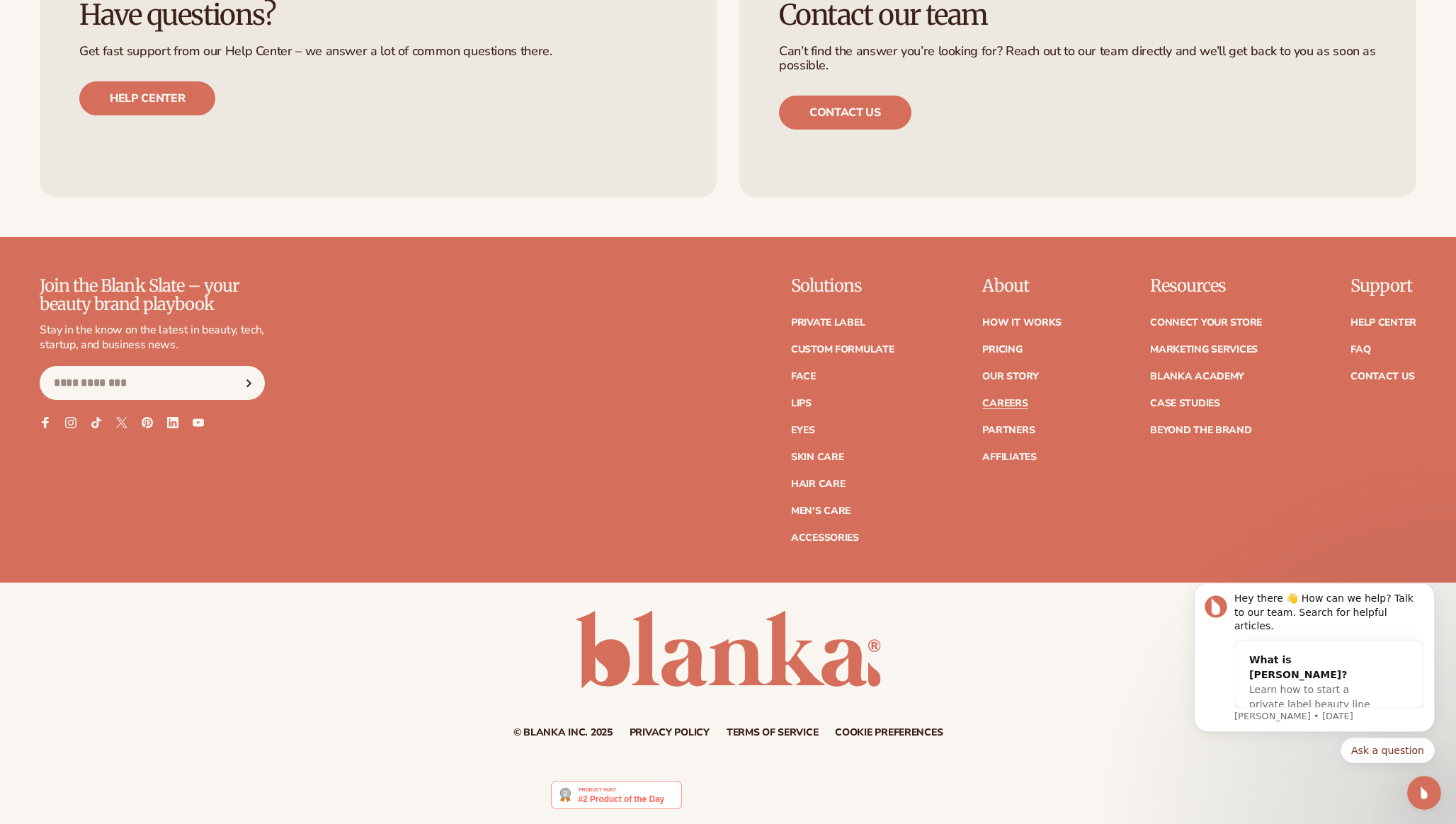
click at [1004, 402] on link "Careers" at bounding box center [1006, 403] width 46 height 10
click at [1008, 376] on link "Our Story" at bounding box center [1010, 377] width 56 height 10
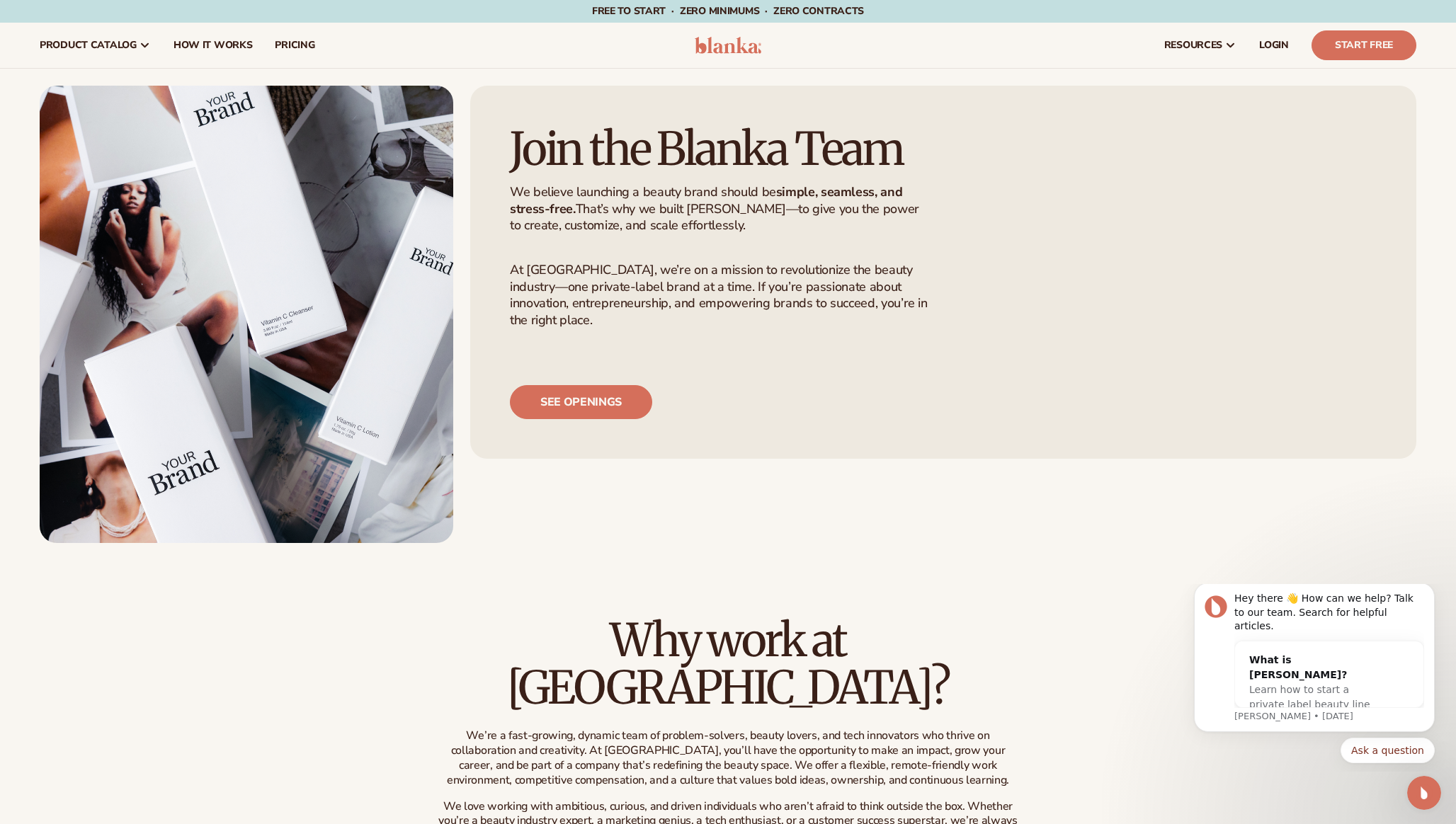
drag, startPoint x: 638, startPoint y: 260, endPoint x: 638, endPoint y: 291, distance: 31.0
click at [638, 234] on p "We believe launching a beauty brand should be simple, seamless, and stress-free…" at bounding box center [721, 208] width 422 height 49
click at [585, 419] on link "See openings" at bounding box center [581, 401] width 142 height 34
